Goal: Entertainment & Leisure: Browse casually

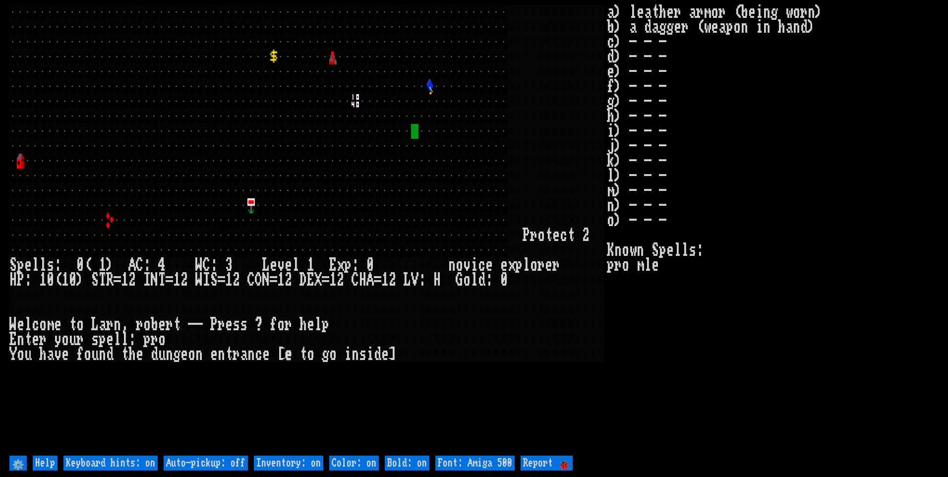
click at [229, 459] on off "Auto-pickup: off" at bounding box center [206, 462] width 84 height 15
type off "Auto-pickup: on"
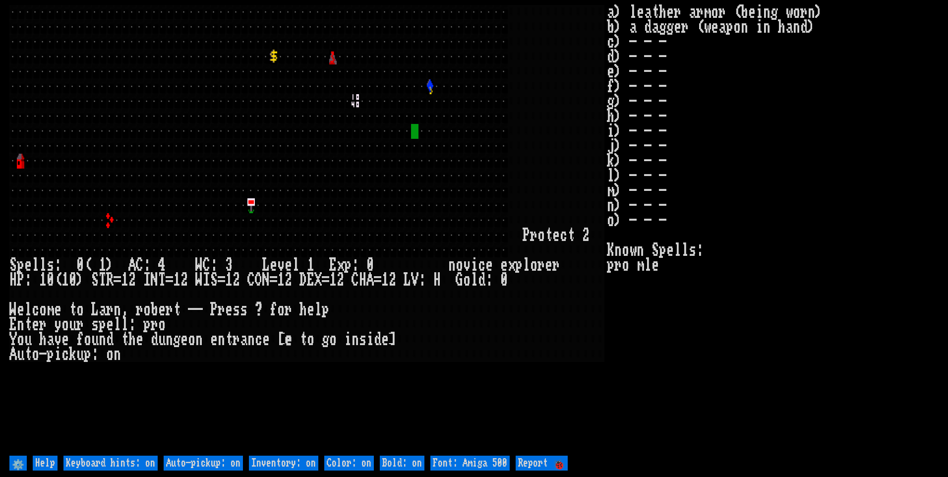
drag, startPoint x: 272, startPoint y: 459, endPoint x: 281, endPoint y: 460, distance: 8.5
click at [274, 459] on on "Inventory: on" at bounding box center [283, 462] width 69 height 15
type on "Inventory: off"
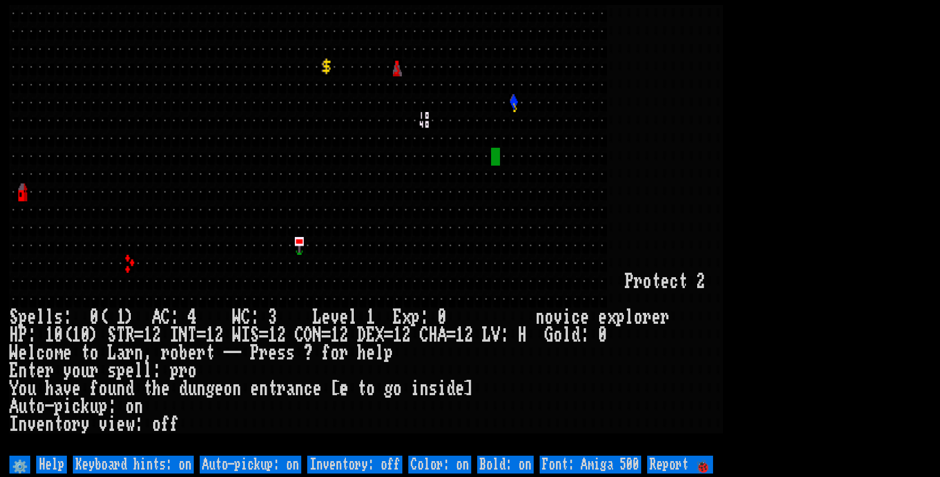
click at [622, 467] on 500 "Font: Amiga 500" at bounding box center [591, 464] width 102 height 18
type 500 "Font: Amiga 1200"
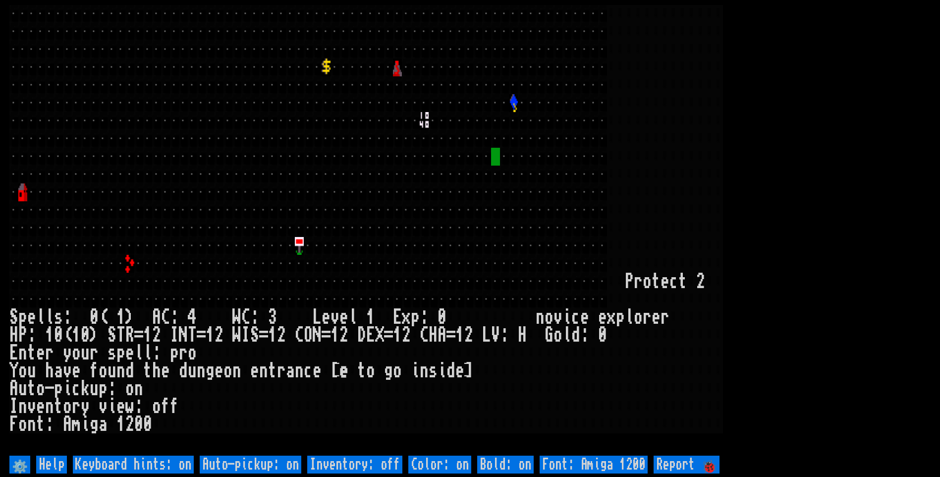
click at [786, 221] on larn at bounding box center [469, 229] width 921 height 448
